Goal: Navigation & Orientation: Find specific page/section

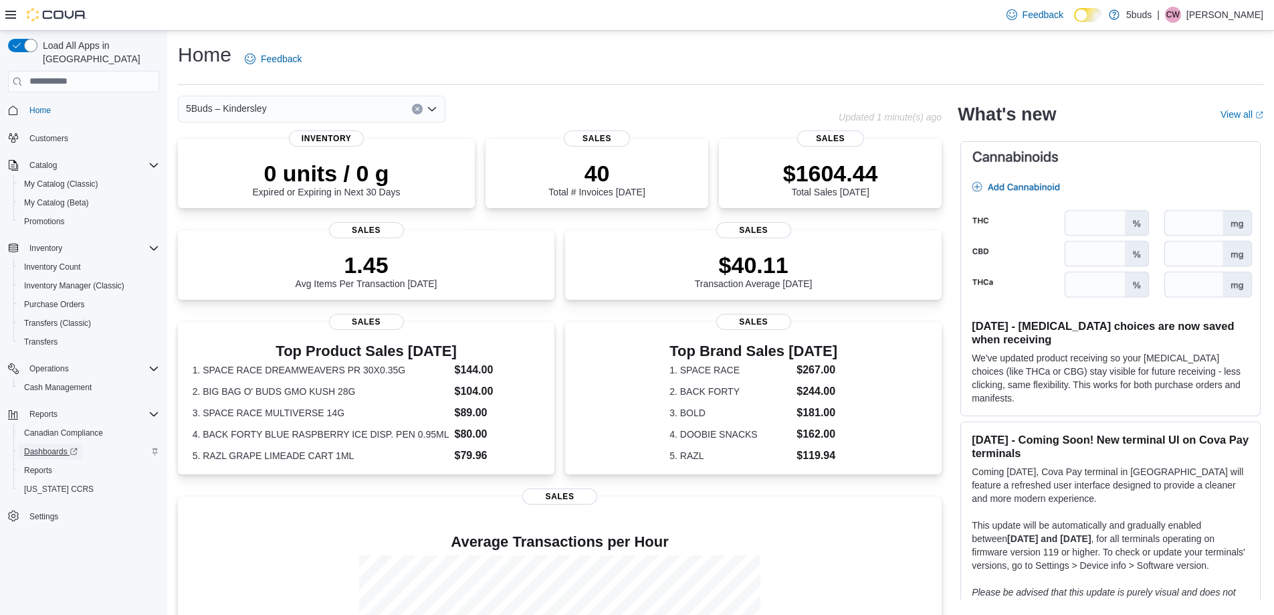
click at [58, 446] on span "Dashboards" at bounding box center [51, 451] width 54 height 11
click at [415, 109] on icon "Clear input" at bounding box center [417, 108] width 5 height 5
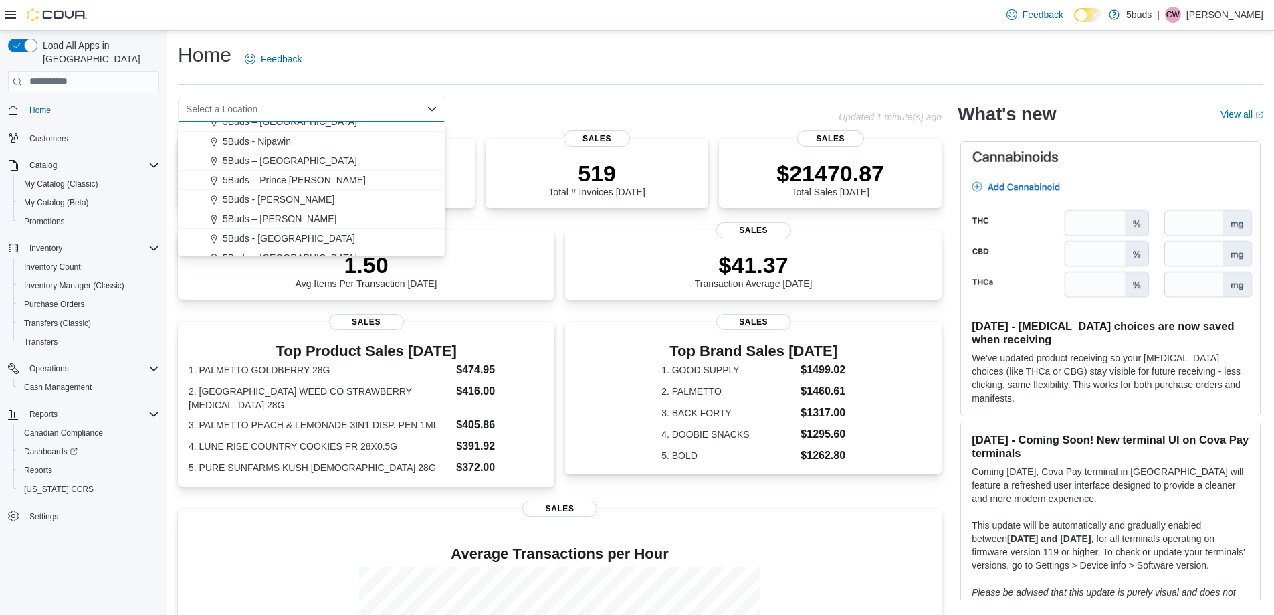
scroll to position [99, 0]
click at [284, 189] on span "5Buds - [PERSON_NAME]" at bounding box center [279, 187] width 112 height 13
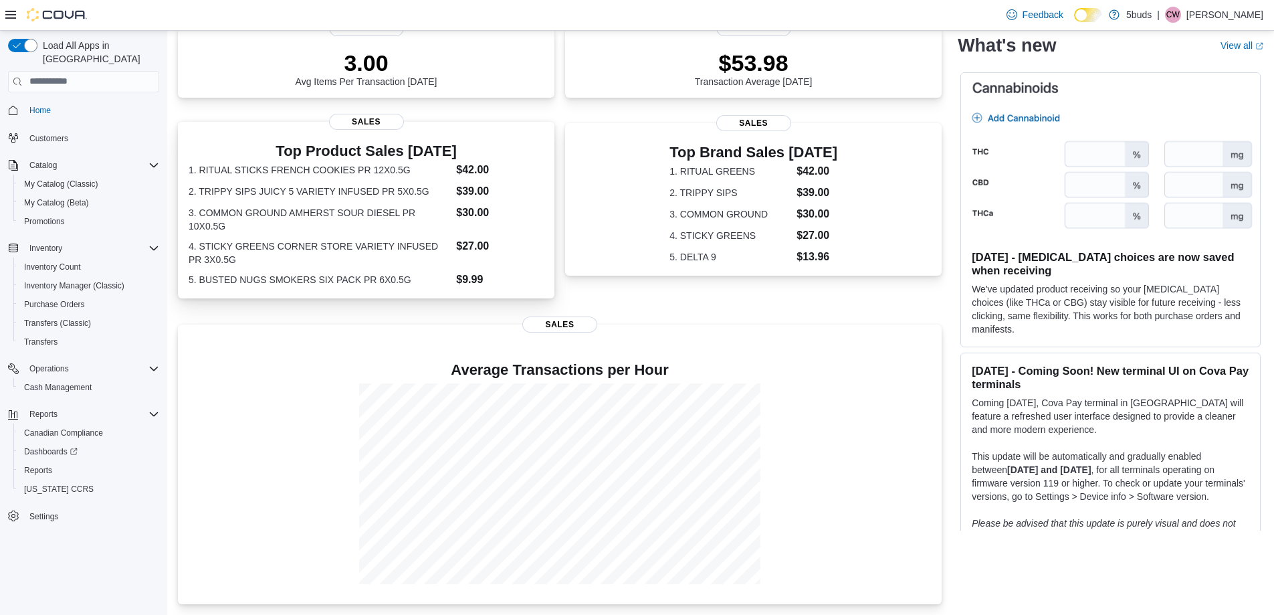
scroll to position [0, 0]
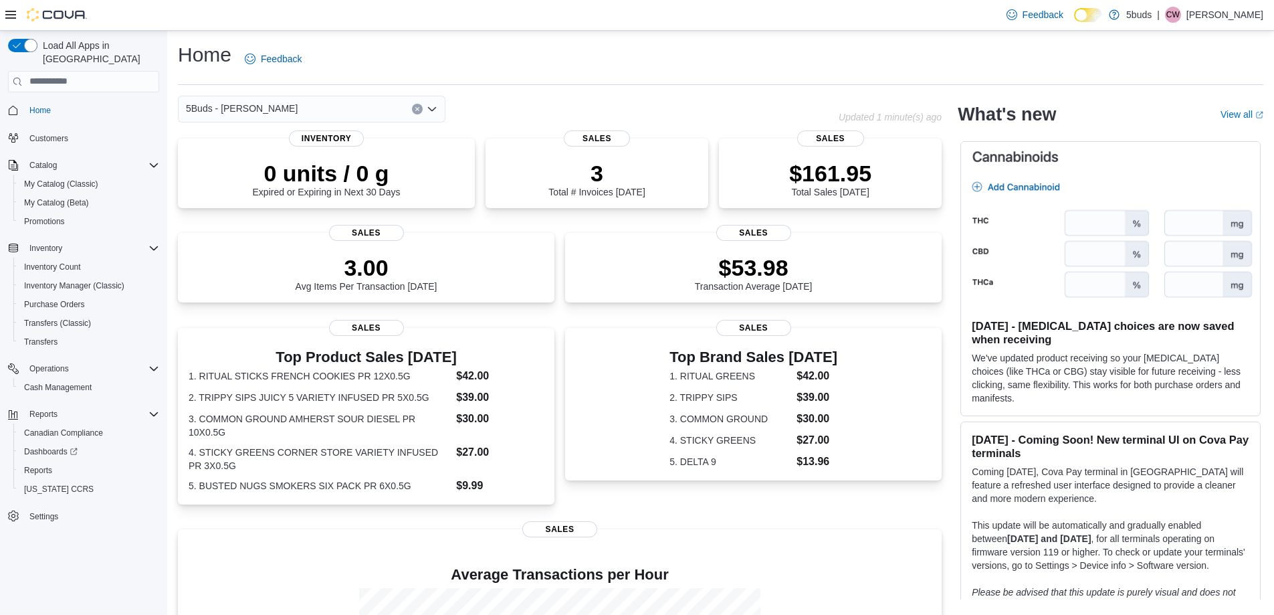
click at [422, 109] on button "Clear input" at bounding box center [417, 109] width 11 height 11
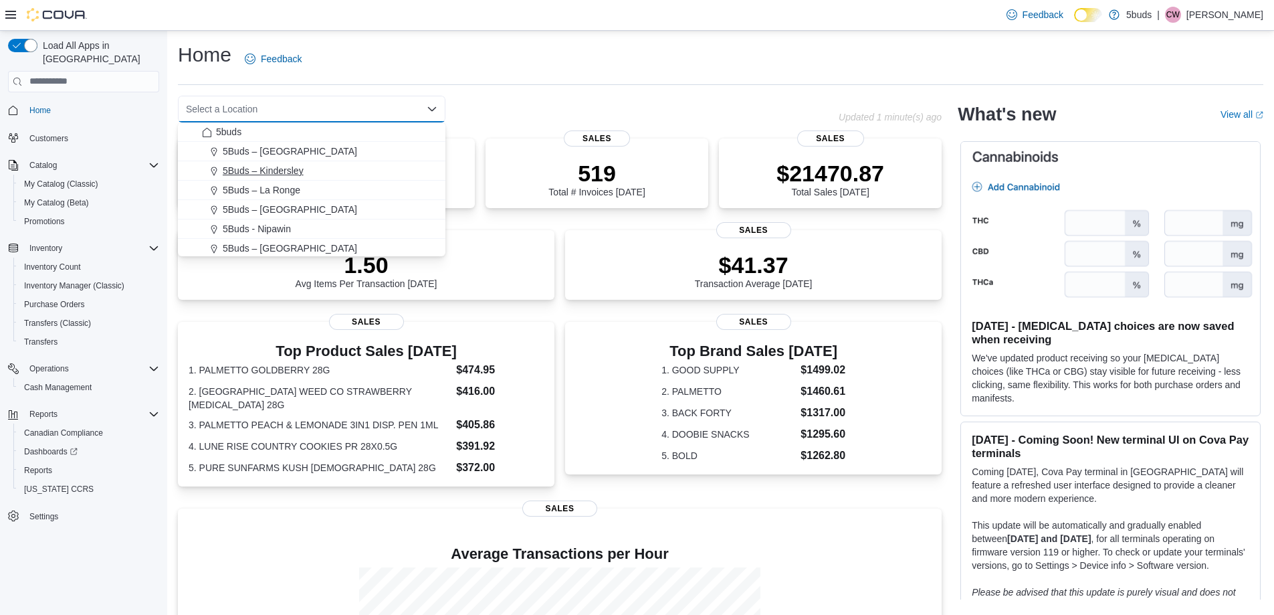
click at [289, 169] on span "5Buds – Kindersley" at bounding box center [263, 170] width 81 height 13
